Goal: Task Accomplishment & Management: Use online tool/utility

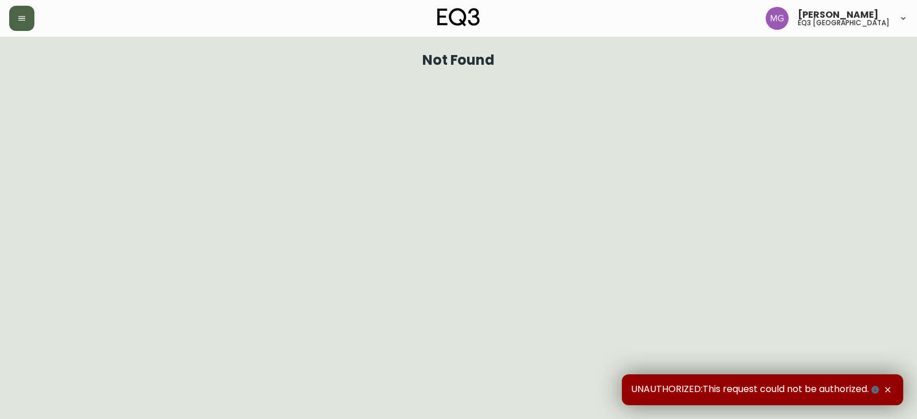
click at [25, 19] on icon "button" at bounding box center [21, 18] width 9 height 9
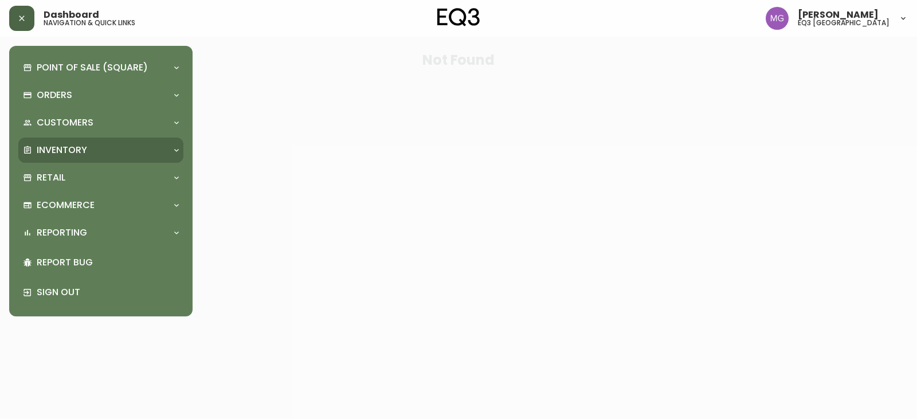
click at [69, 153] on p "Inventory" at bounding box center [62, 150] width 50 height 13
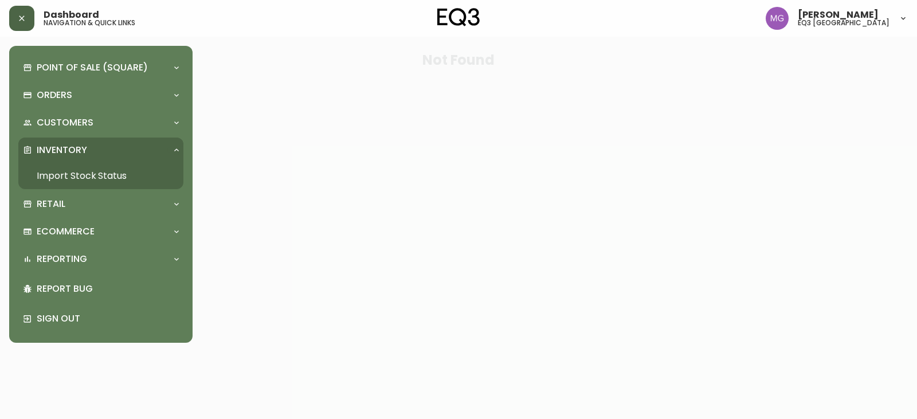
click at [71, 170] on link "Import Stock Status" at bounding box center [100, 176] width 165 height 26
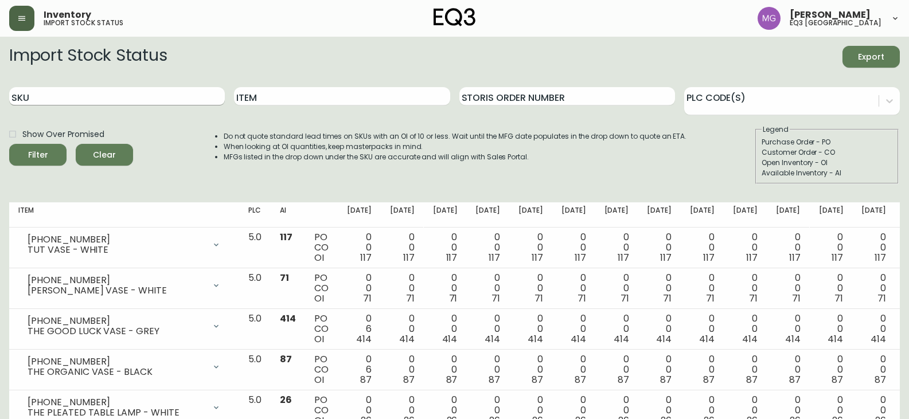
click at [143, 97] on input "SKU" at bounding box center [117, 96] width 216 height 18
paste input "[PHONE_NUMBER]"
click at [9, 144] on button "Filter" at bounding box center [37, 155] width 57 height 22
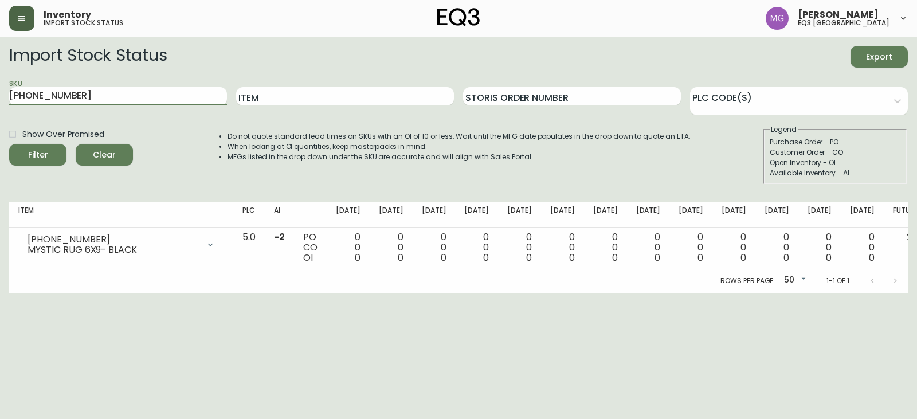
drag, startPoint x: 84, startPoint y: 103, endPoint x: 0, endPoint y: 104, distance: 84.3
click at [0, 104] on main "Import Stock Status Export SKU [PHONE_NUMBER] Item Storis Order Number PLC Code…" at bounding box center [458, 165] width 917 height 257
paste input "11"
click at [9, 144] on button "Filter" at bounding box center [37, 155] width 57 height 22
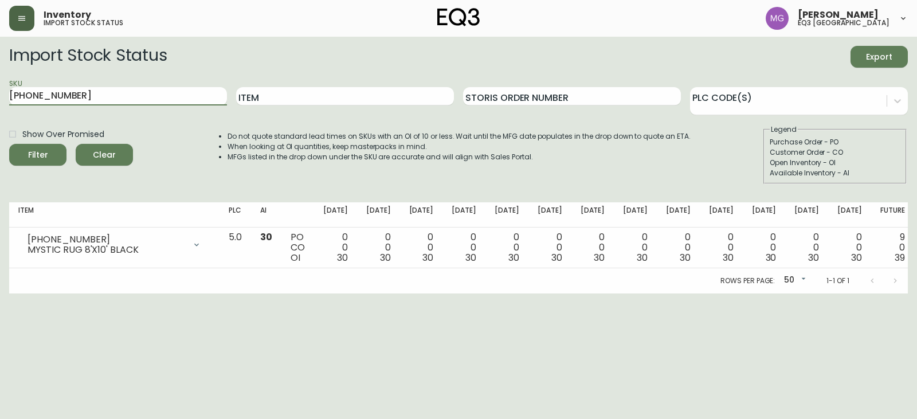
drag, startPoint x: 124, startPoint y: 99, endPoint x: 0, endPoint y: 127, distance: 127.1
click at [0, 127] on main "Import Stock Status Export SKU [PHONE_NUMBER] Item Storis Order Number PLC Code…" at bounding box center [458, 165] width 917 height 257
paste input "789"
type input "[PHONE_NUMBER]"
click at [9, 144] on button "Filter" at bounding box center [37, 155] width 57 height 22
